Goal: Task Accomplishment & Management: Manage account settings

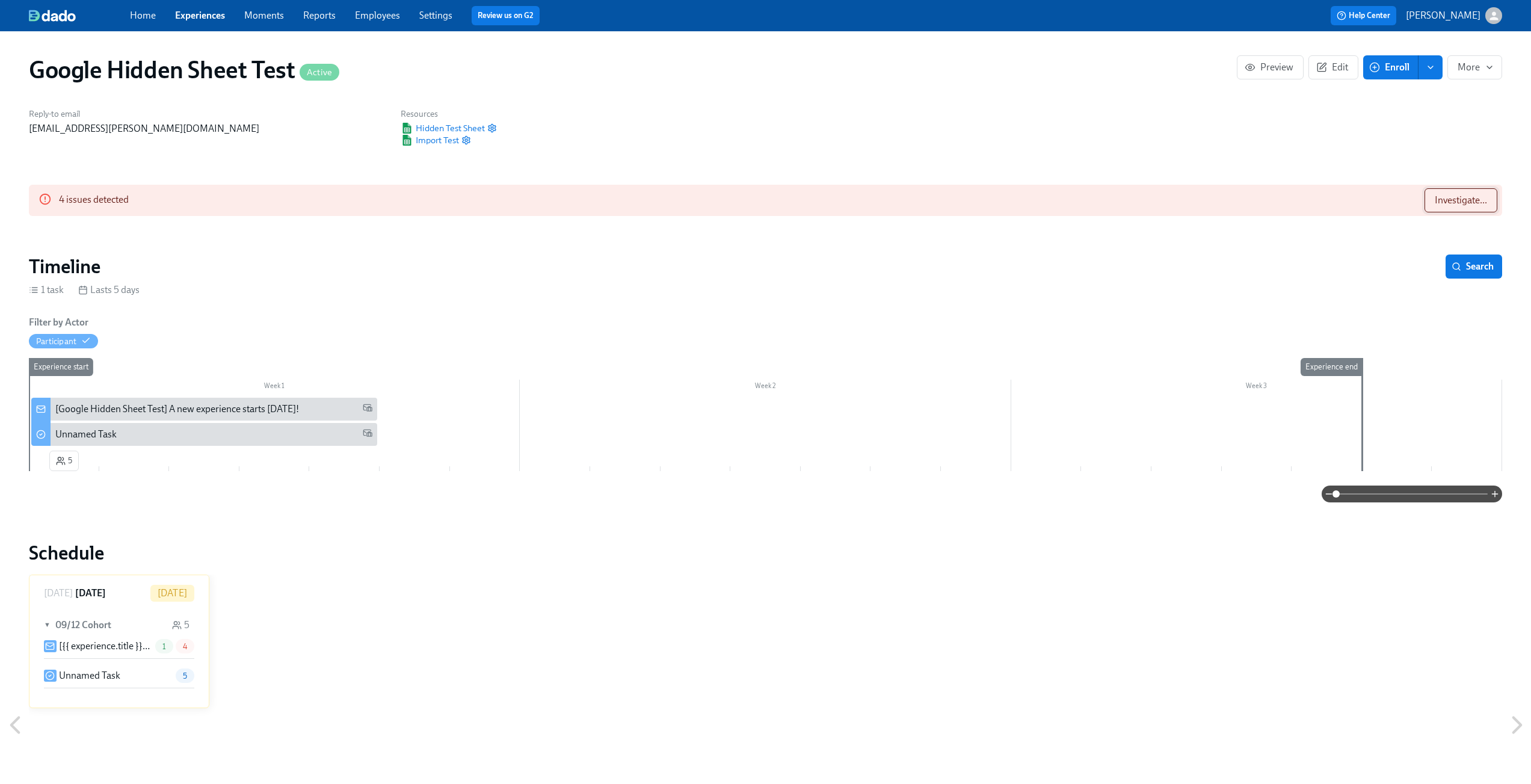
click at [1453, 191] on button "Investigate..." at bounding box center [1461, 200] width 73 height 24
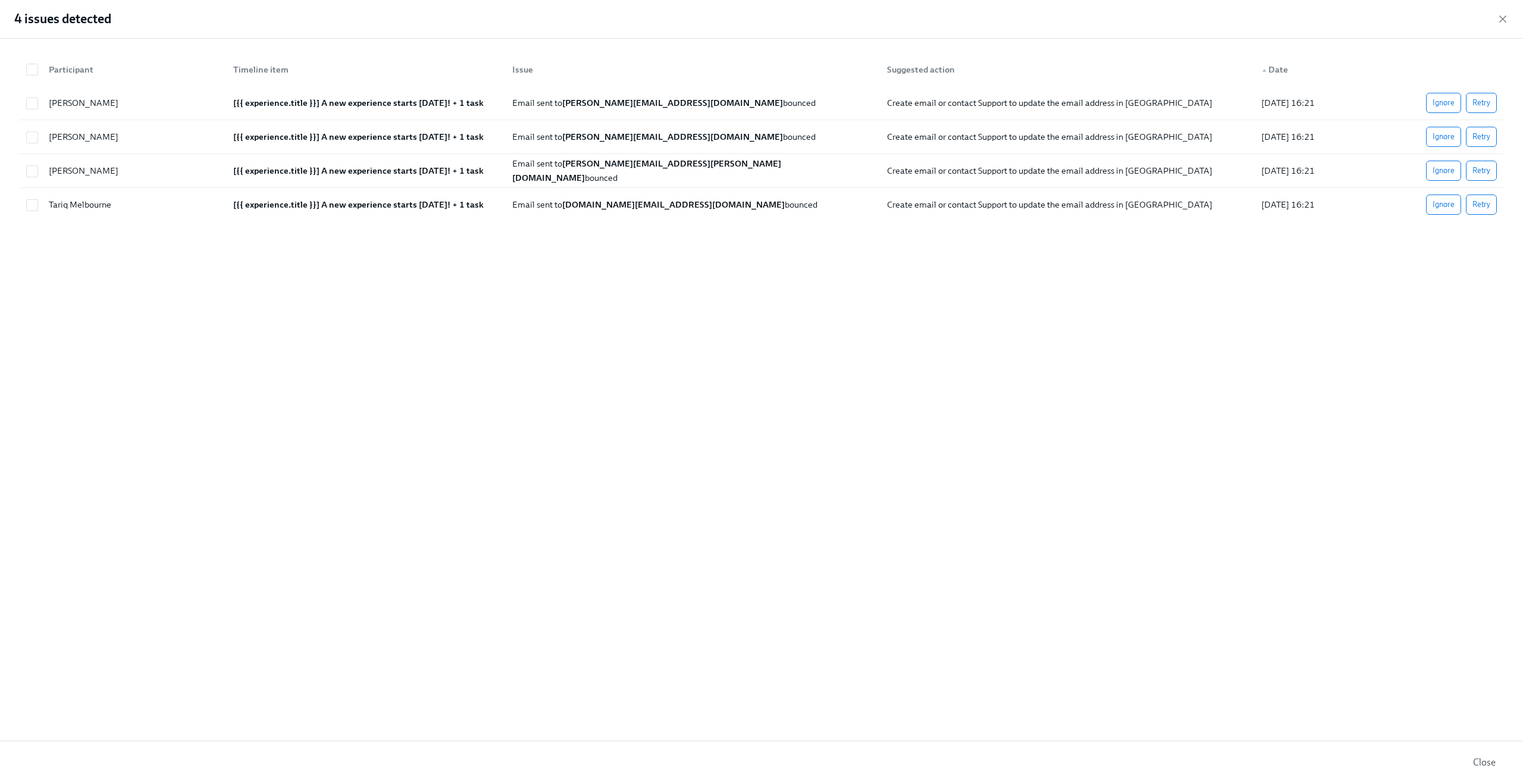
click at [1496, 13] on div "4 issues detected" at bounding box center [761, 19] width 1523 height 39
click at [1501, 15] on icon "button" at bounding box center [1503, 19] width 12 height 12
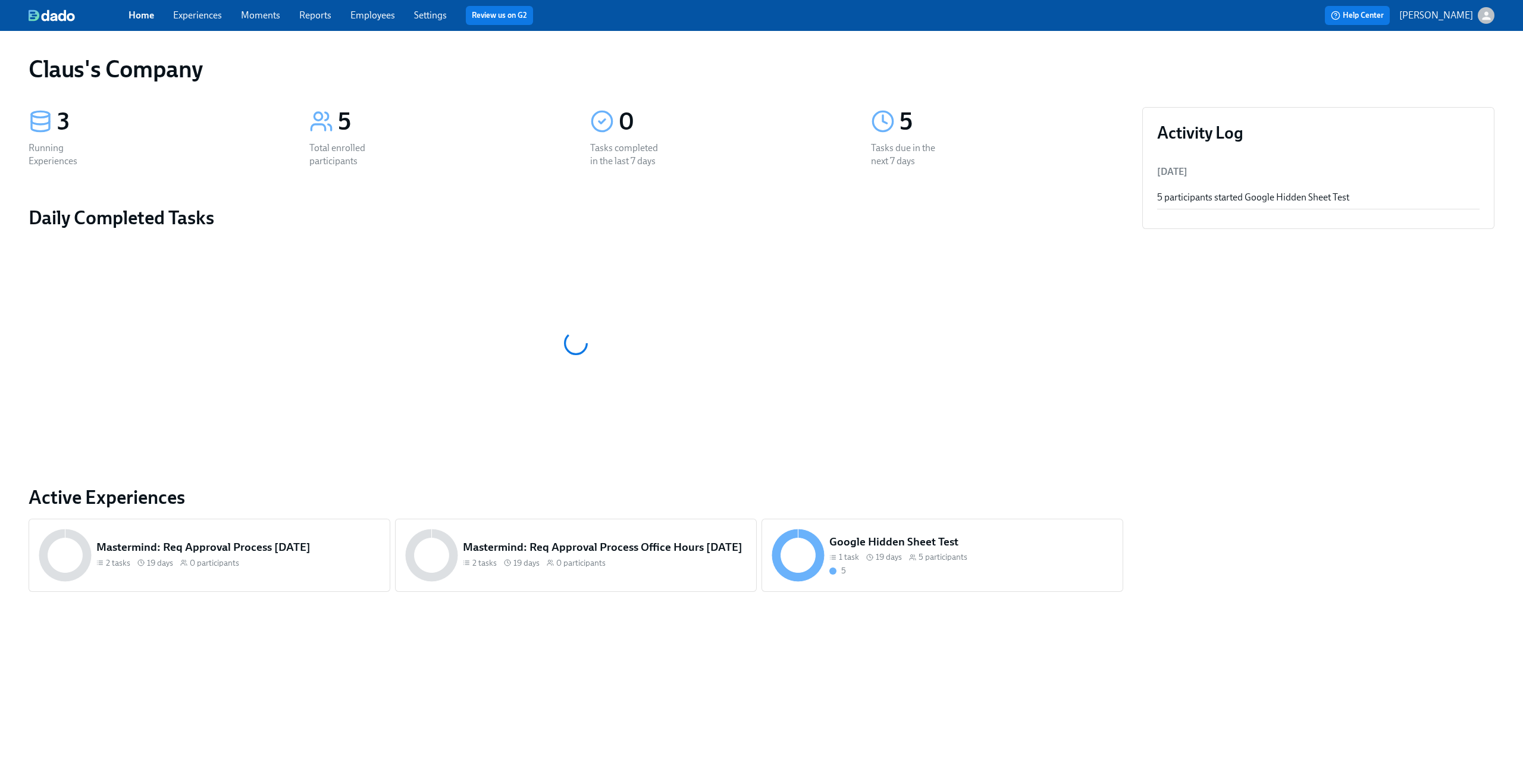
click at [190, 19] on link "Experiences" at bounding box center [197, 15] width 49 height 12
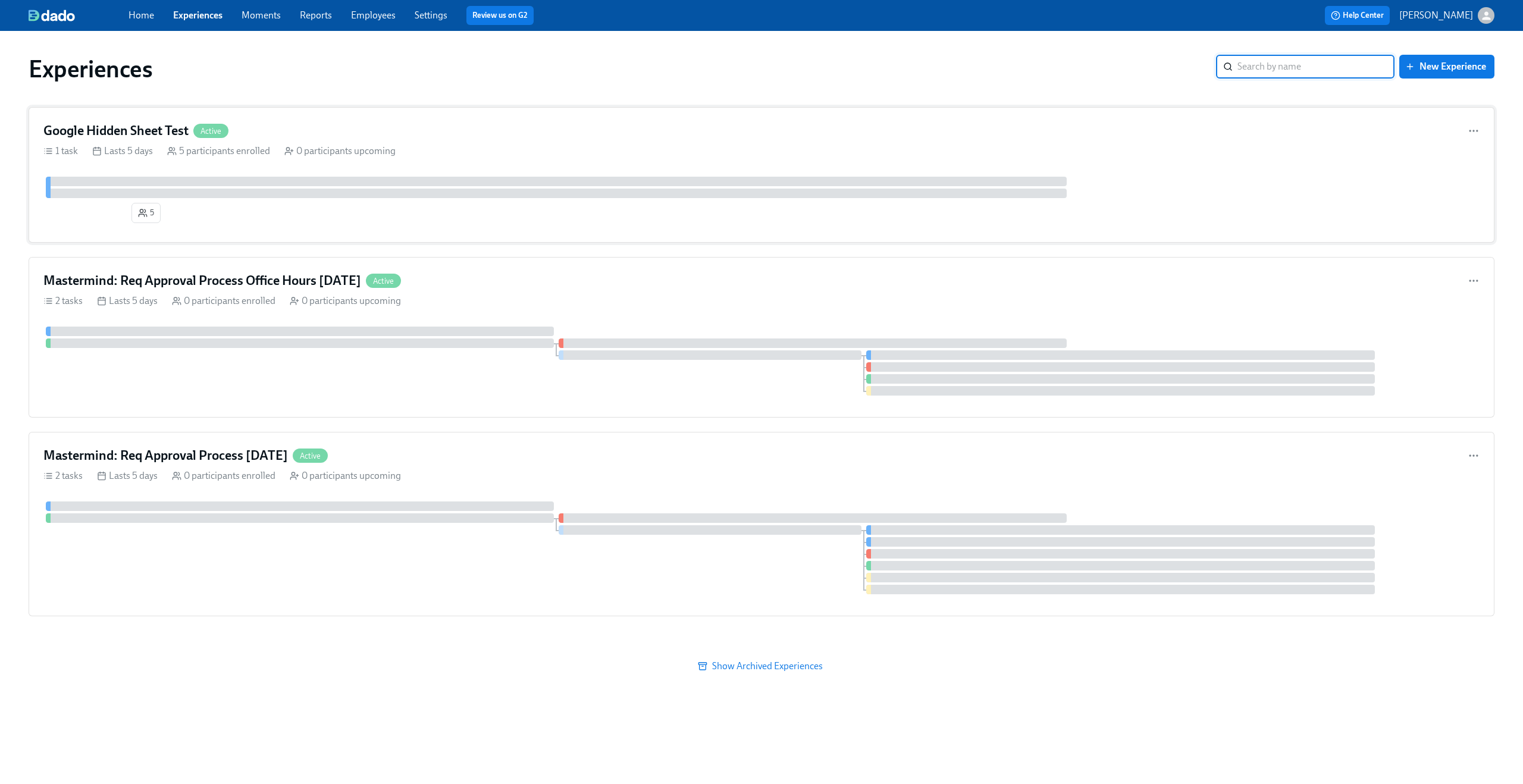
click at [383, 128] on div "Google Hidden Sheet Test Active" at bounding box center [761, 130] width 1437 height 18
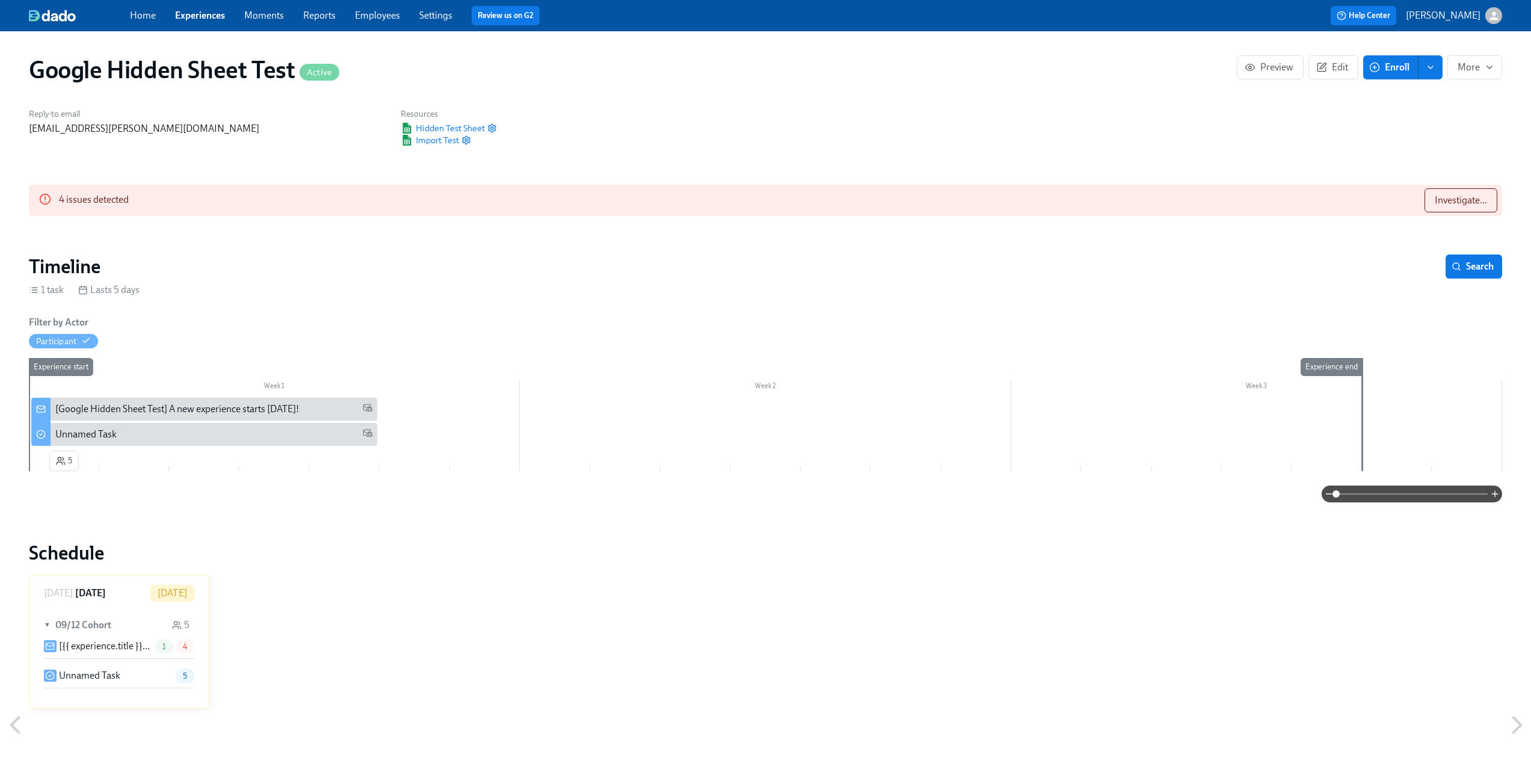
click at [1491, 10] on icon "button" at bounding box center [1493, 15] width 12 height 12
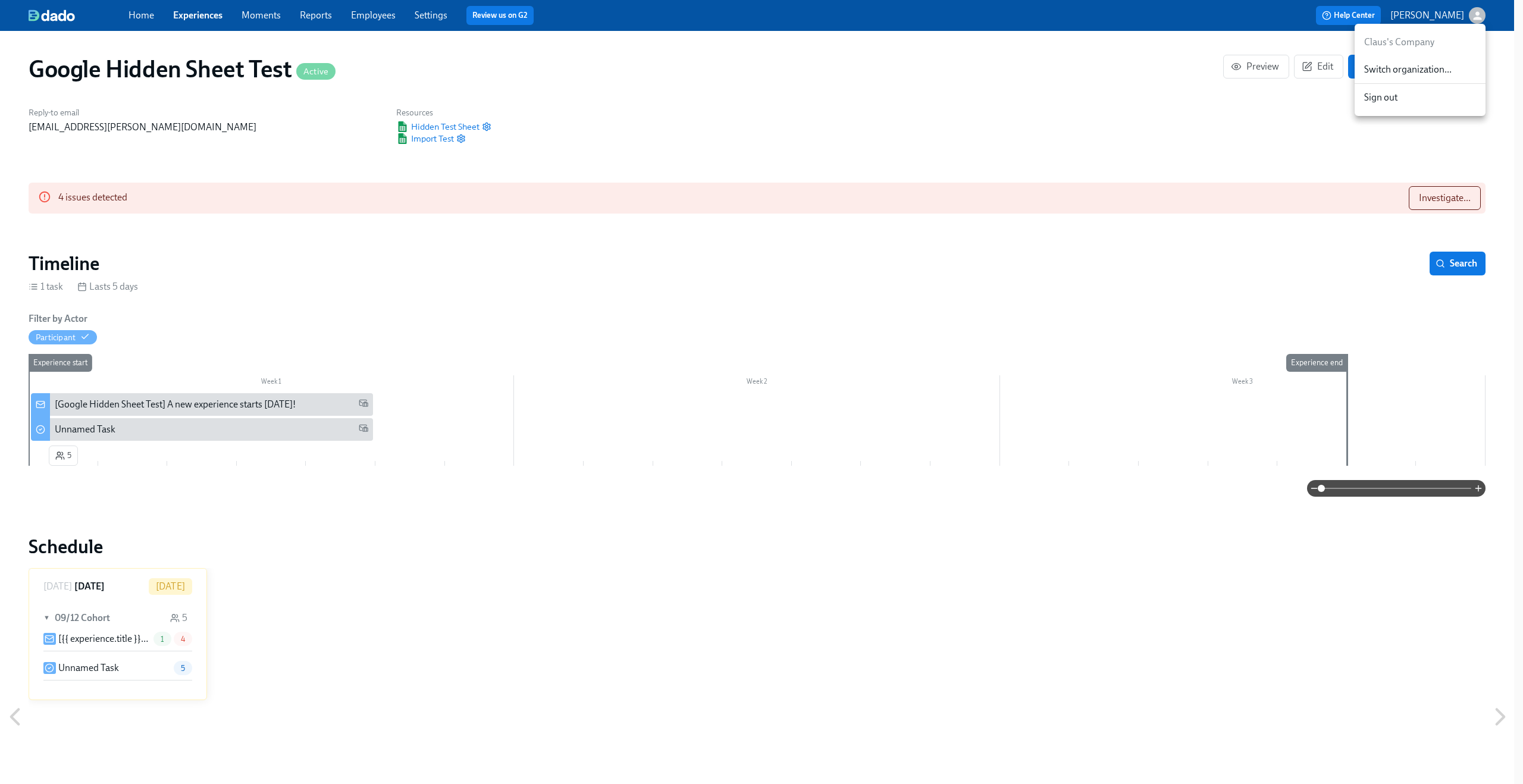
click at [1439, 74] on span "Switch organization..." at bounding box center [1420, 70] width 112 height 13
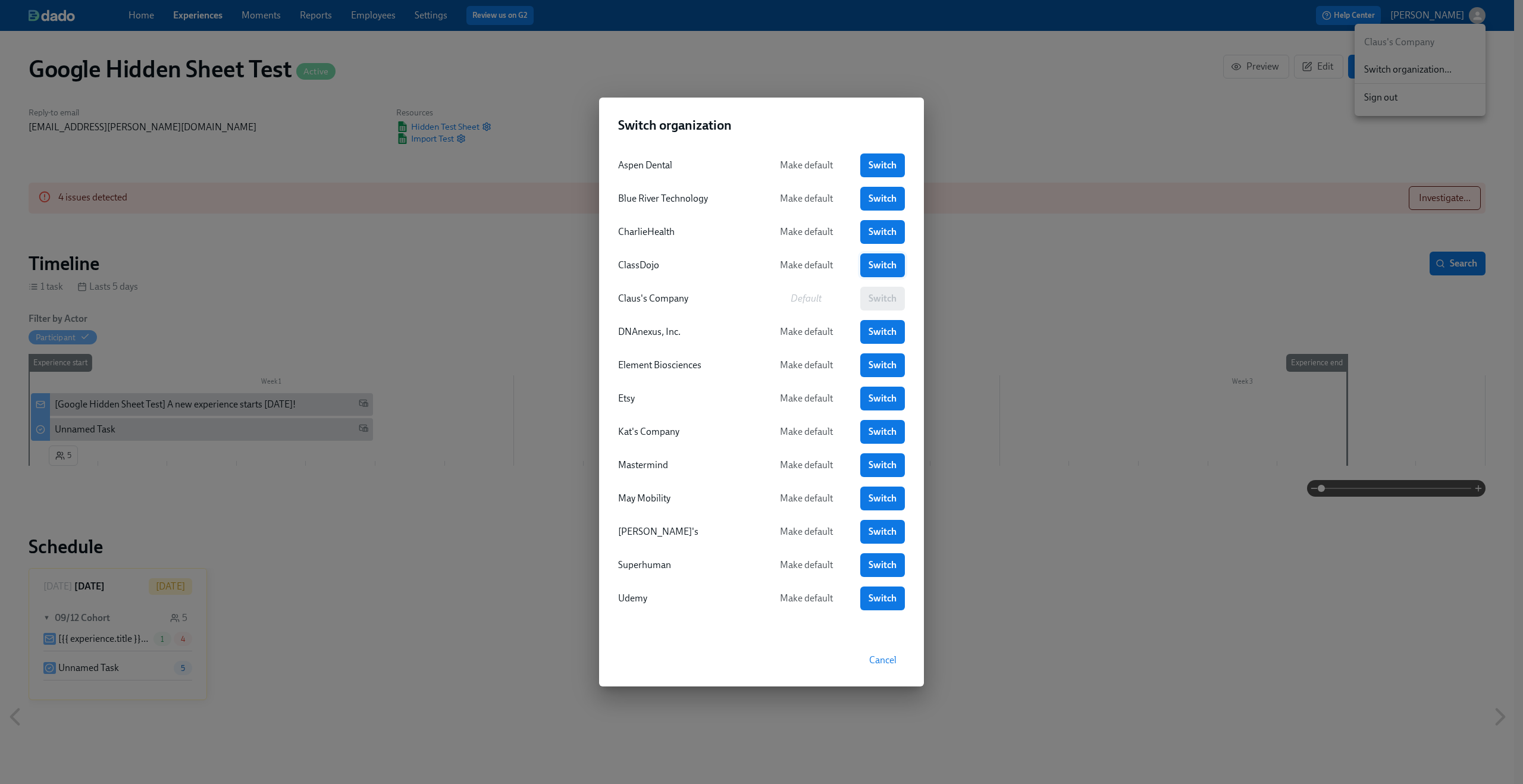
click at [887, 268] on span "Switch" at bounding box center [882, 265] width 28 height 12
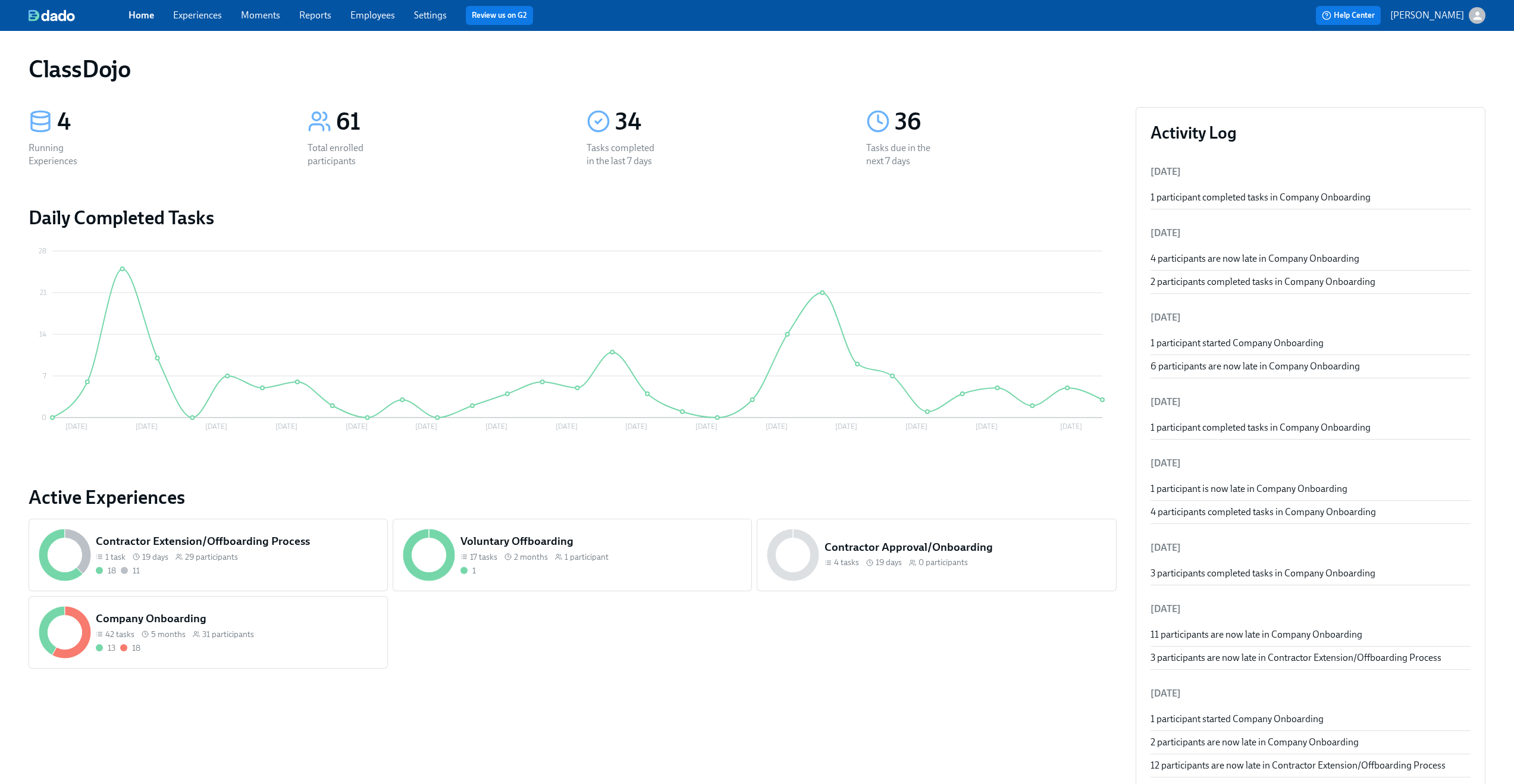
click at [222, 23] on div "Home Experiences Moments Reports Employees Settings Review us on G2" at bounding box center [467, 15] width 679 height 19
click at [207, 17] on link "Experiences" at bounding box center [197, 15] width 49 height 12
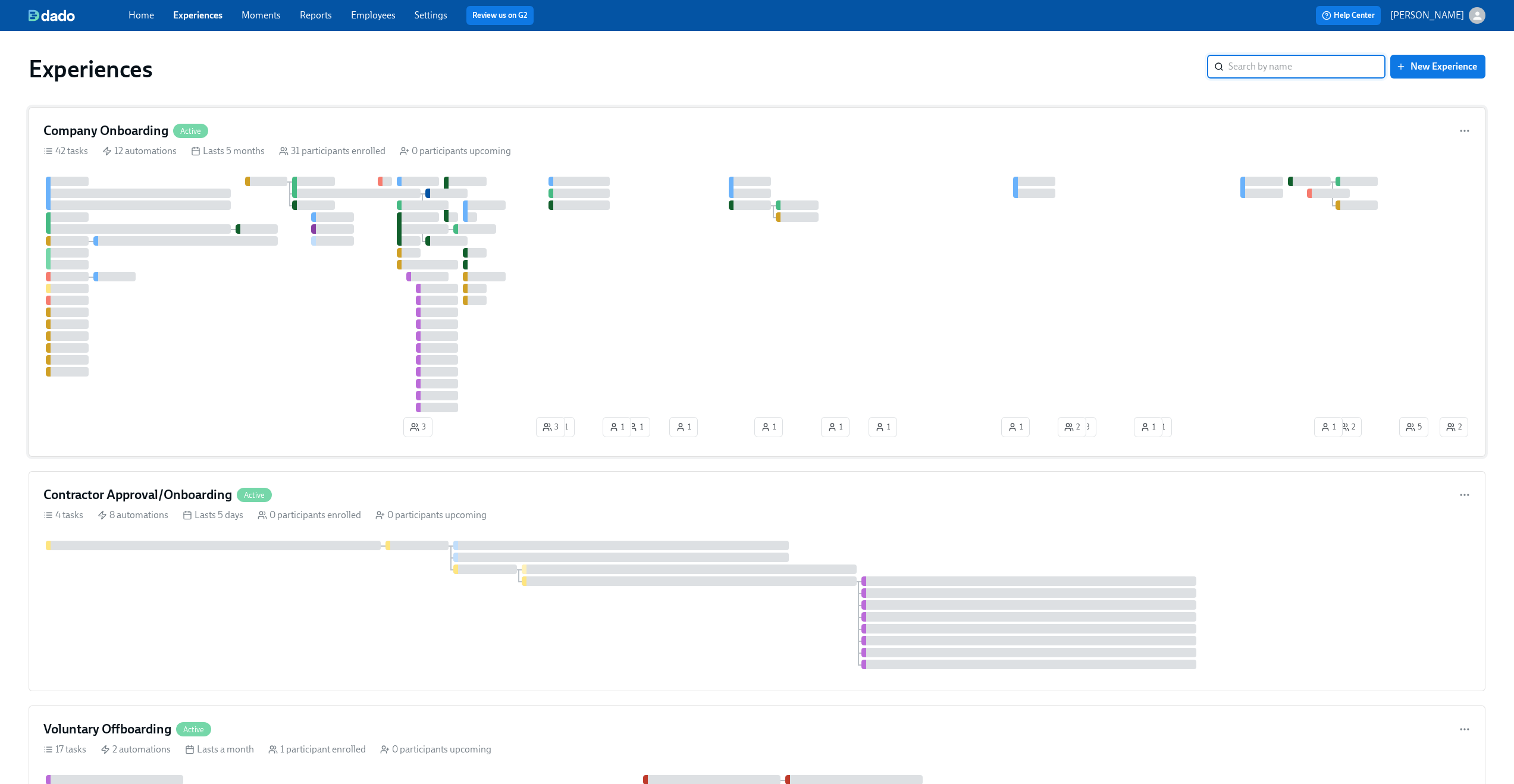
click at [351, 125] on div "Company Onboarding Active" at bounding box center [757, 130] width 1427 height 18
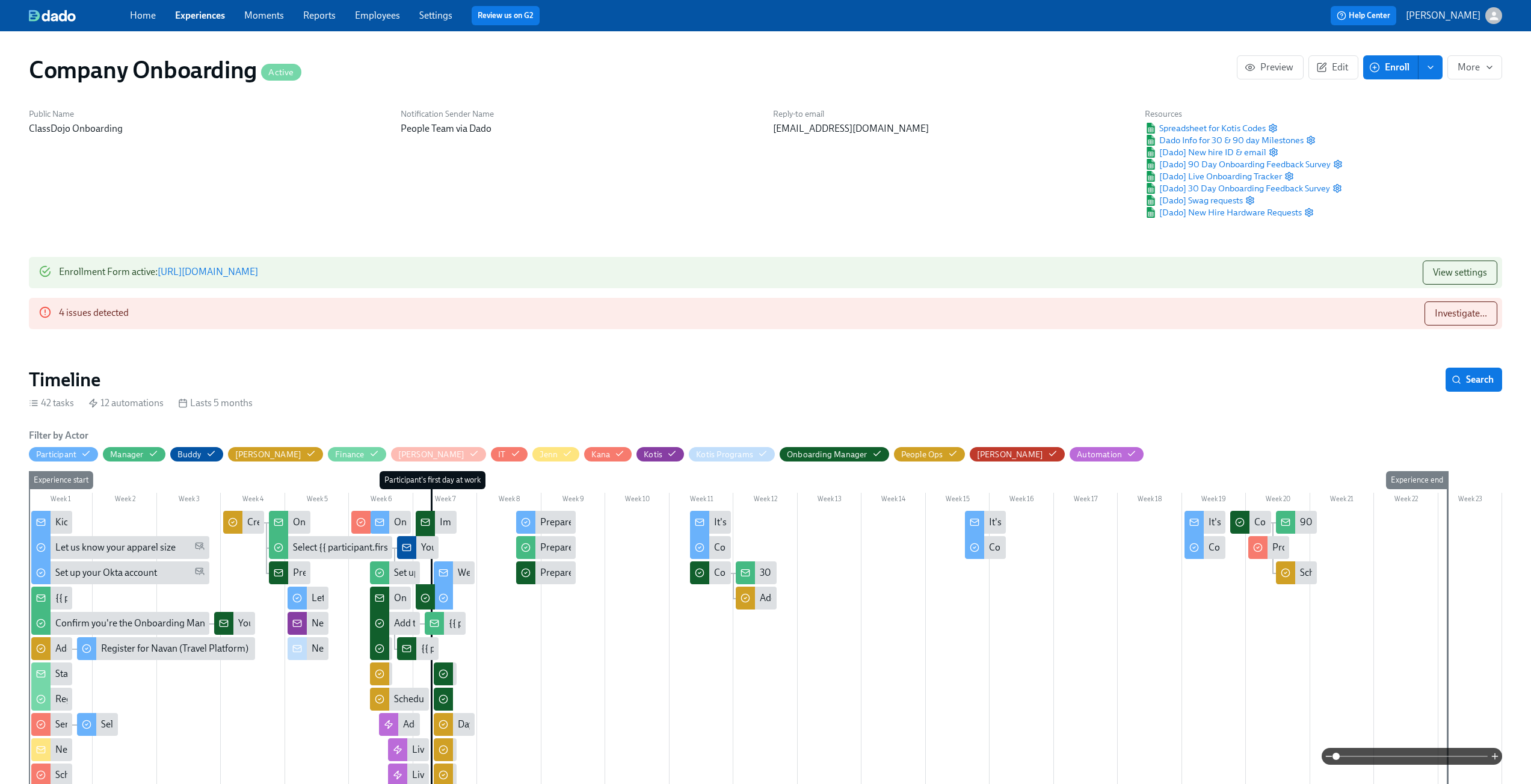
scroll to position [0, 21285]
click at [1471, 310] on span "Investigate..." at bounding box center [1461, 313] width 52 height 12
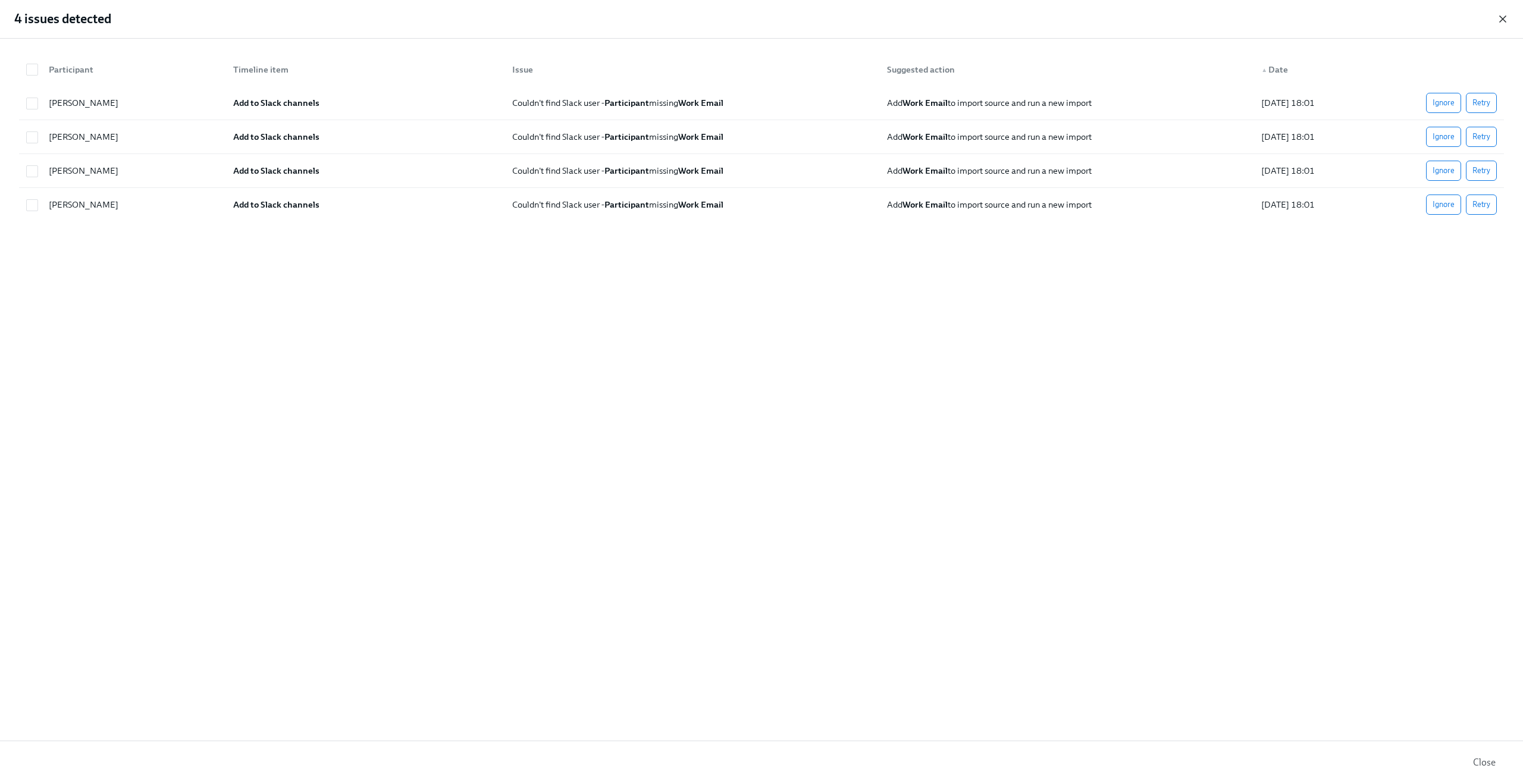
click at [1503, 20] on icon "button" at bounding box center [1503, 19] width 12 height 12
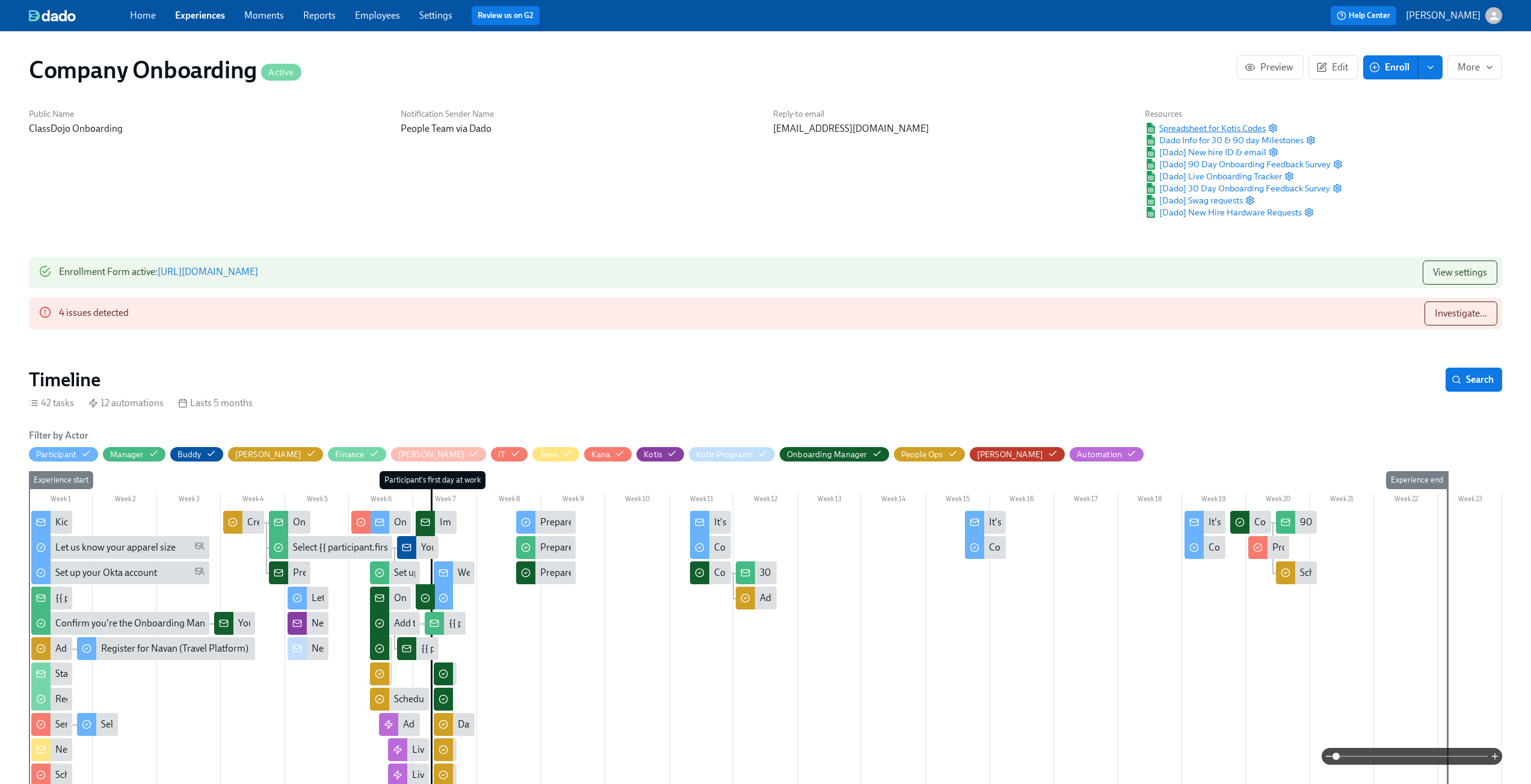
click at [1227, 131] on span "Spreadsheet for Kotis Codes" at bounding box center [1205, 128] width 121 height 12
